Goal: Task Accomplishment & Management: Manage account settings

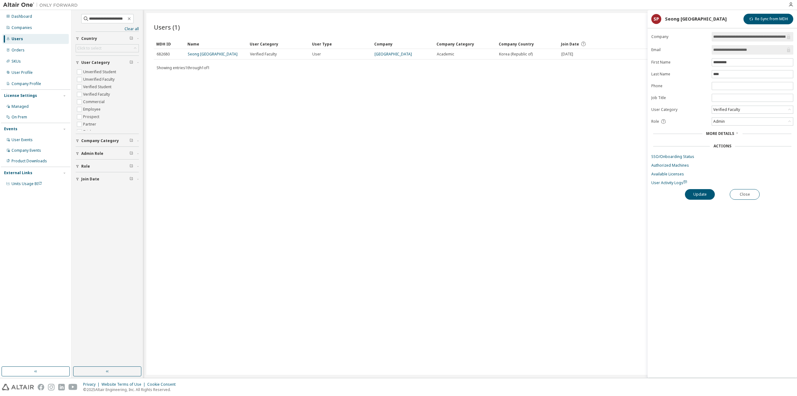
click at [441, 174] on div "Users (1) Import From CSV Export To CSV Clear Load Save Save As Field Operator …" at bounding box center [469, 193] width 647 height 361
click at [34, 36] on div "Users" at bounding box center [35, 39] width 66 height 10
click at [132, 17] on icon "button" at bounding box center [129, 18] width 5 height 5
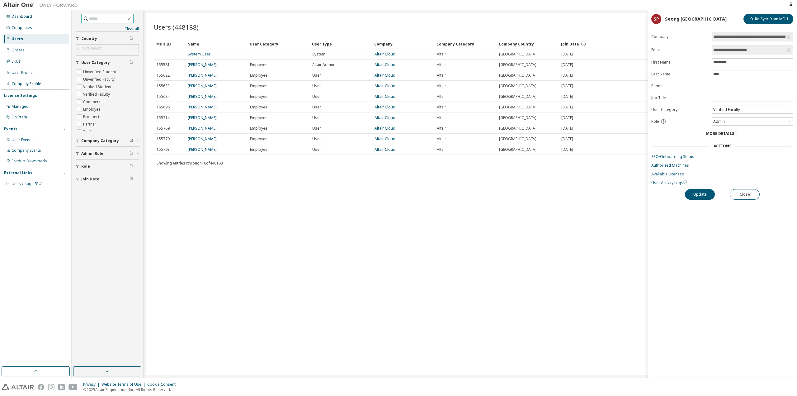
click at [124, 15] on span at bounding box center [107, 18] width 52 height 9
click at [124, 17] on input "text" at bounding box center [107, 19] width 37 height 6
paste input "********"
type input "********"
click at [119, 16] on input "text" at bounding box center [107, 19] width 37 height 6
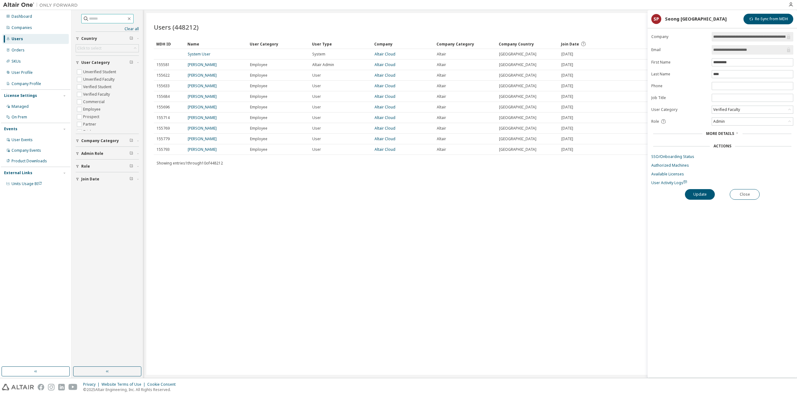
paste input "**********"
type input "**********"
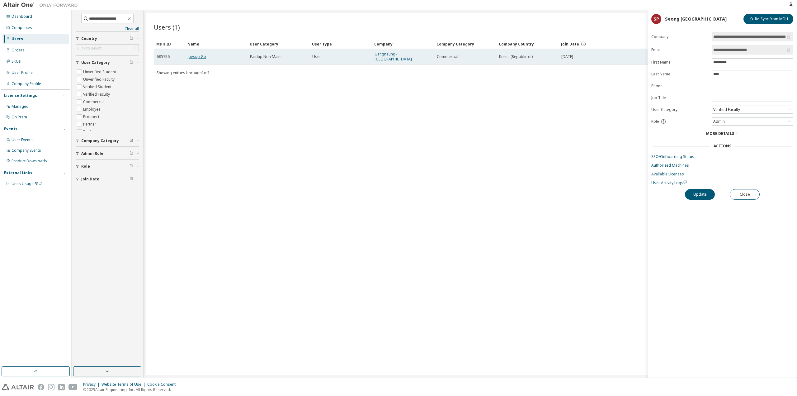
click at [200, 55] on link "Jaesup Go" at bounding box center [197, 56] width 18 height 5
click at [395, 52] on link "Gangneung-[GEOGRAPHIC_DATA]" at bounding box center [392, 56] width 37 height 10
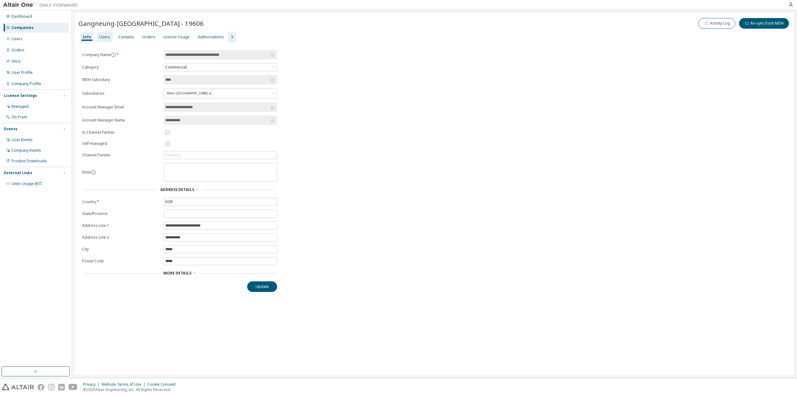
click at [105, 35] on div "Users" at bounding box center [104, 37] width 11 height 5
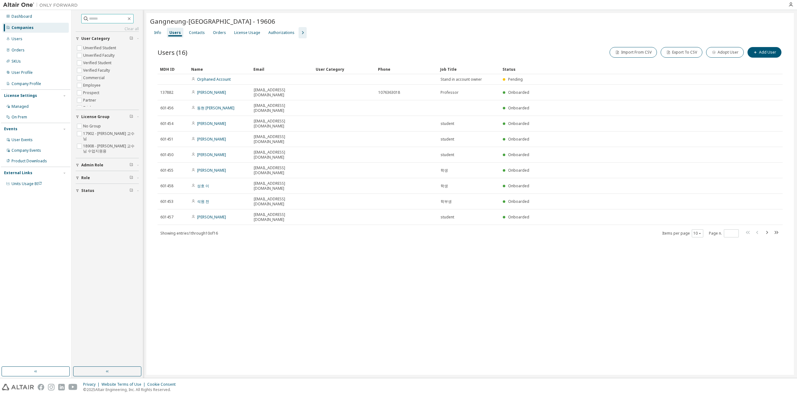
click at [96, 20] on input "text" at bounding box center [107, 19] width 37 height 6
paste input "**********"
type input "**********"
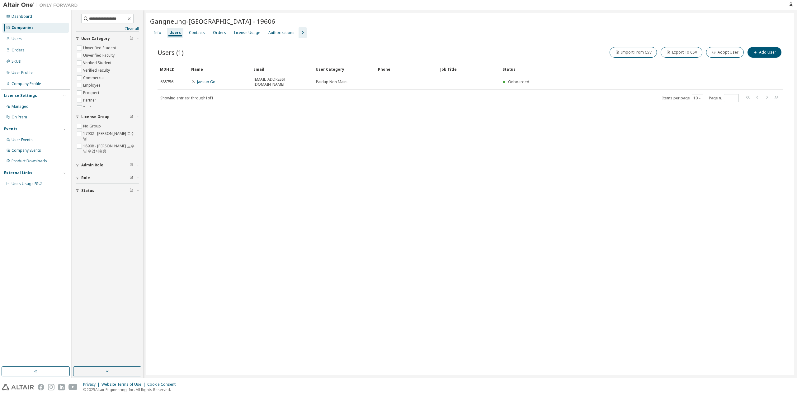
click at [766, 58] on div "Import From CSV Export To CSV Adopt User Add User" at bounding box center [626, 52] width 312 height 13
click at [768, 52] on button "Add User" at bounding box center [764, 52] width 34 height 11
click at [741, 111] on div "Select category" at bounding box center [752, 111] width 81 height 7
click at [696, 151] on div "New User E-mail * First Name * Last Name * Job Title Phone Number Add to group …" at bounding box center [721, 194] width 149 height 368
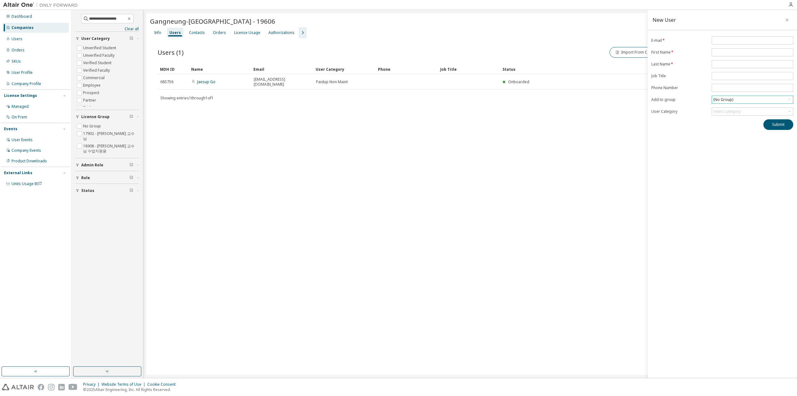
click at [730, 101] on div "(No Group)" at bounding box center [723, 99] width 22 height 7
click at [740, 131] on li "18908 - [PERSON_NAME] 교수님 수업지원용" at bounding box center [752, 132] width 80 height 8
click at [716, 176] on div "New User E-mail * First Name * Last Name * Job Title Phone Number Add to group …" at bounding box center [721, 194] width 149 height 368
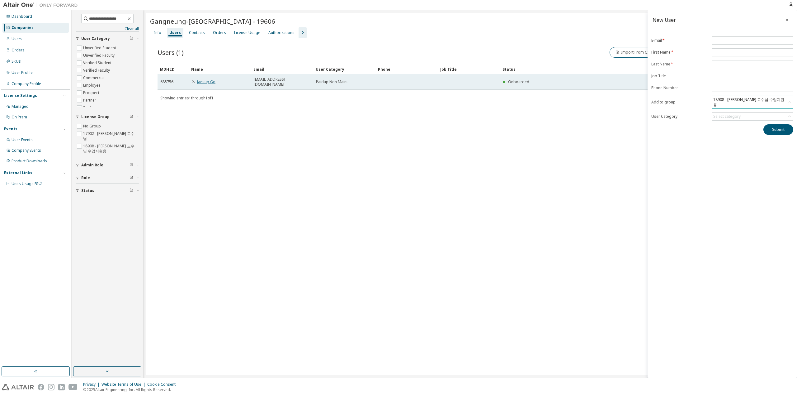
click at [202, 79] on link "Jaesup Go" at bounding box center [206, 81] width 18 height 5
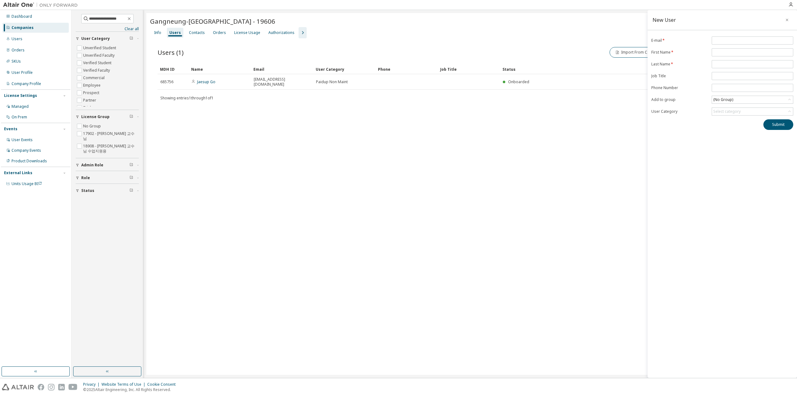
click at [785, 20] on icon "button" at bounding box center [787, 19] width 4 height 5
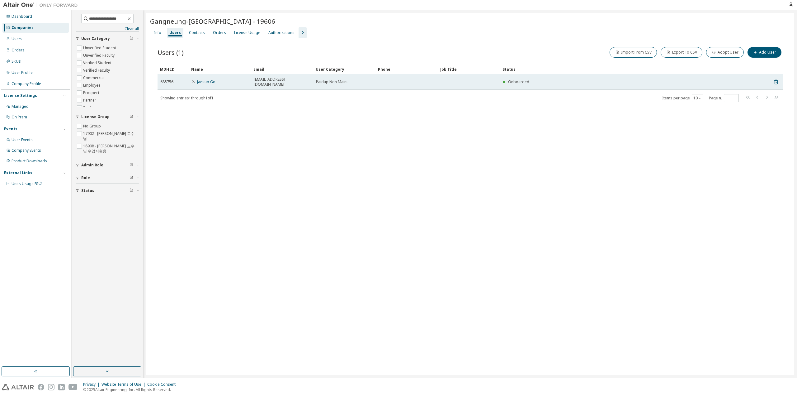
click at [276, 78] on span "[EMAIL_ADDRESS][DOMAIN_NAME]" at bounding box center [282, 82] width 57 height 10
click at [198, 82] on td "Jaesup Go" at bounding box center [220, 82] width 62 height 16
click at [209, 81] on link "Jaesup Go" at bounding box center [206, 81] width 18 height 5
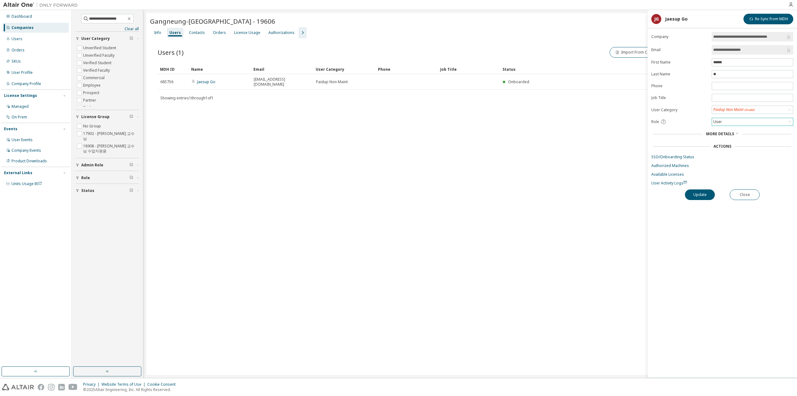
click at [736, 122] on div "User" at bounding box center [752, 121] width 81 height 7
click at [731, 130] on li "Admin" at bounding box center [752, 128] width 80 height 8
click at [702, 189] on button "Update" at bounding box center [700, 194] width 30 height 11
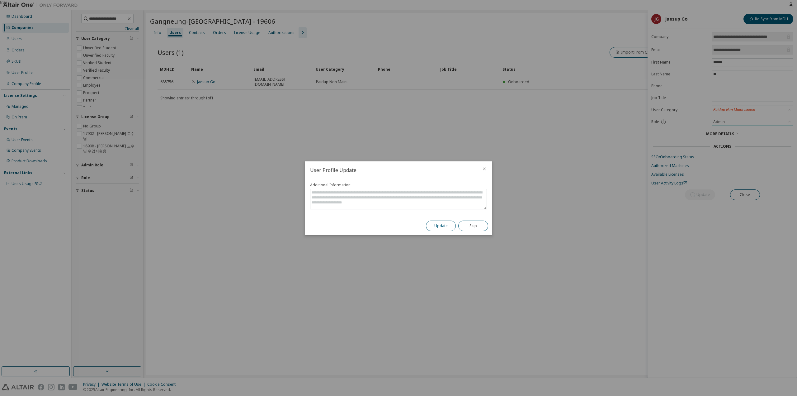
click at [436, 225] on button "Update" at bounding box center [441, 225] width 30 height 11
